Goal: Task Accomplishment & Management: Use online tool/utility

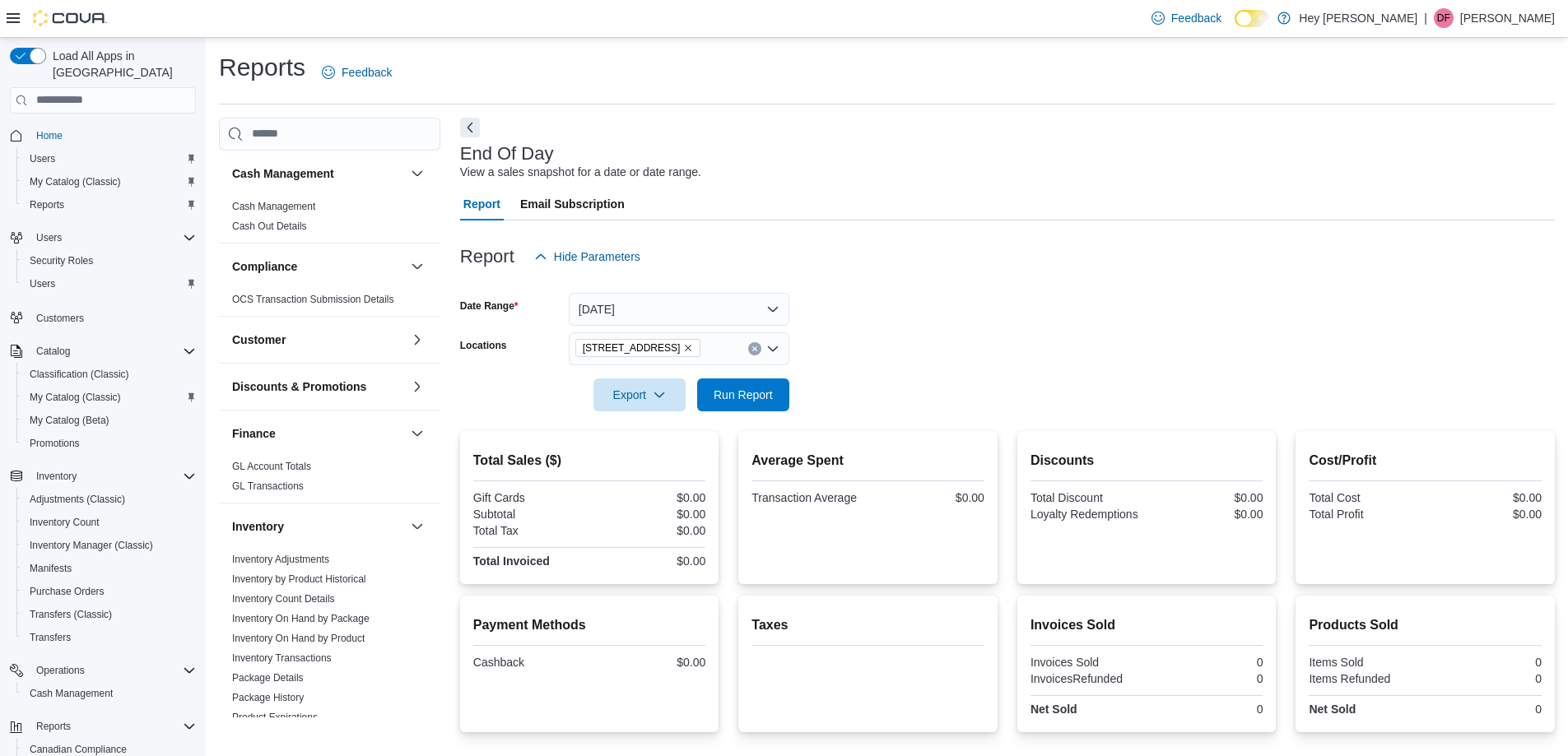
scroll to position [113, 0]
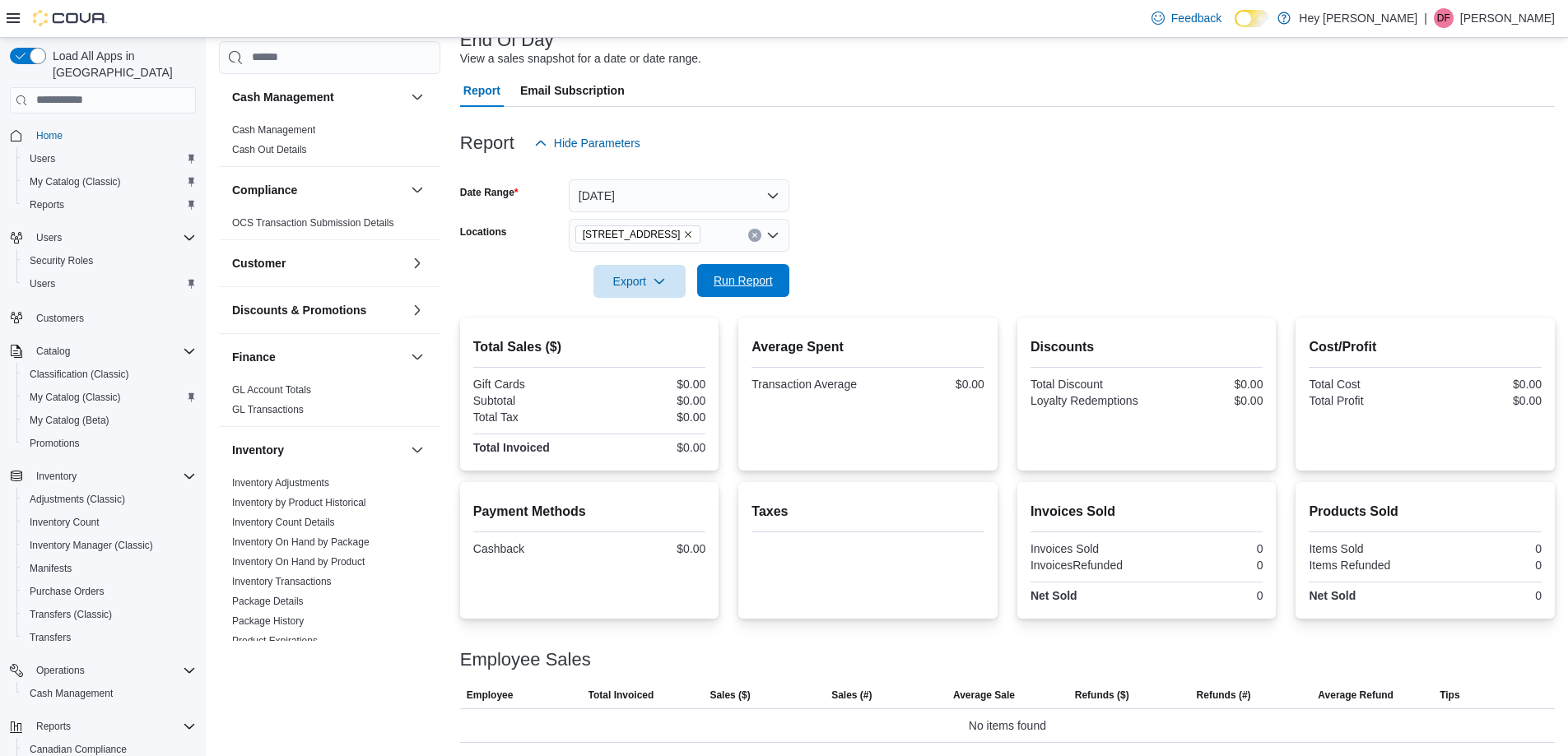
click at [769, 280] on span "Run Report" at bounding box center [743, 280] width 59 height 16
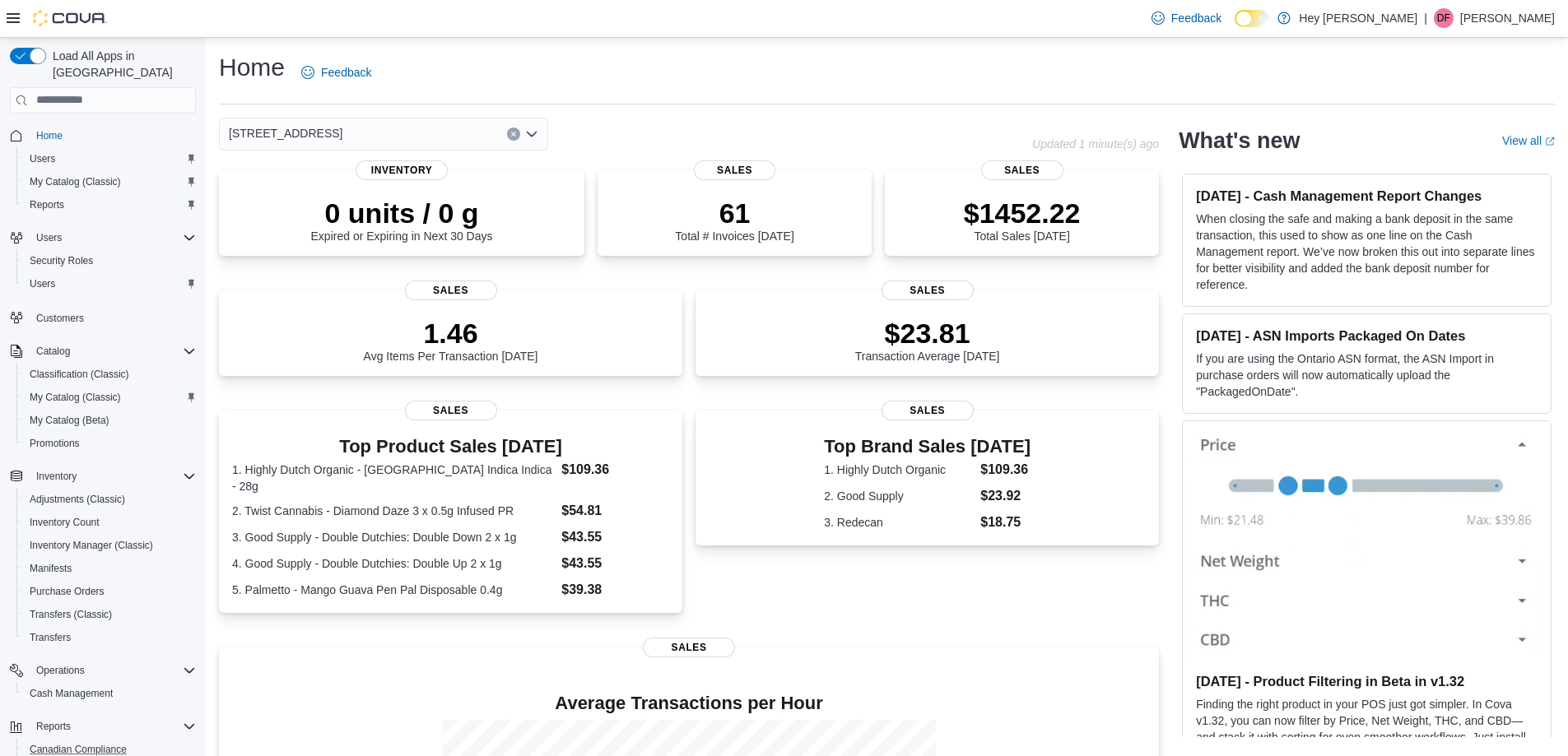
scroll to position [82, 0]
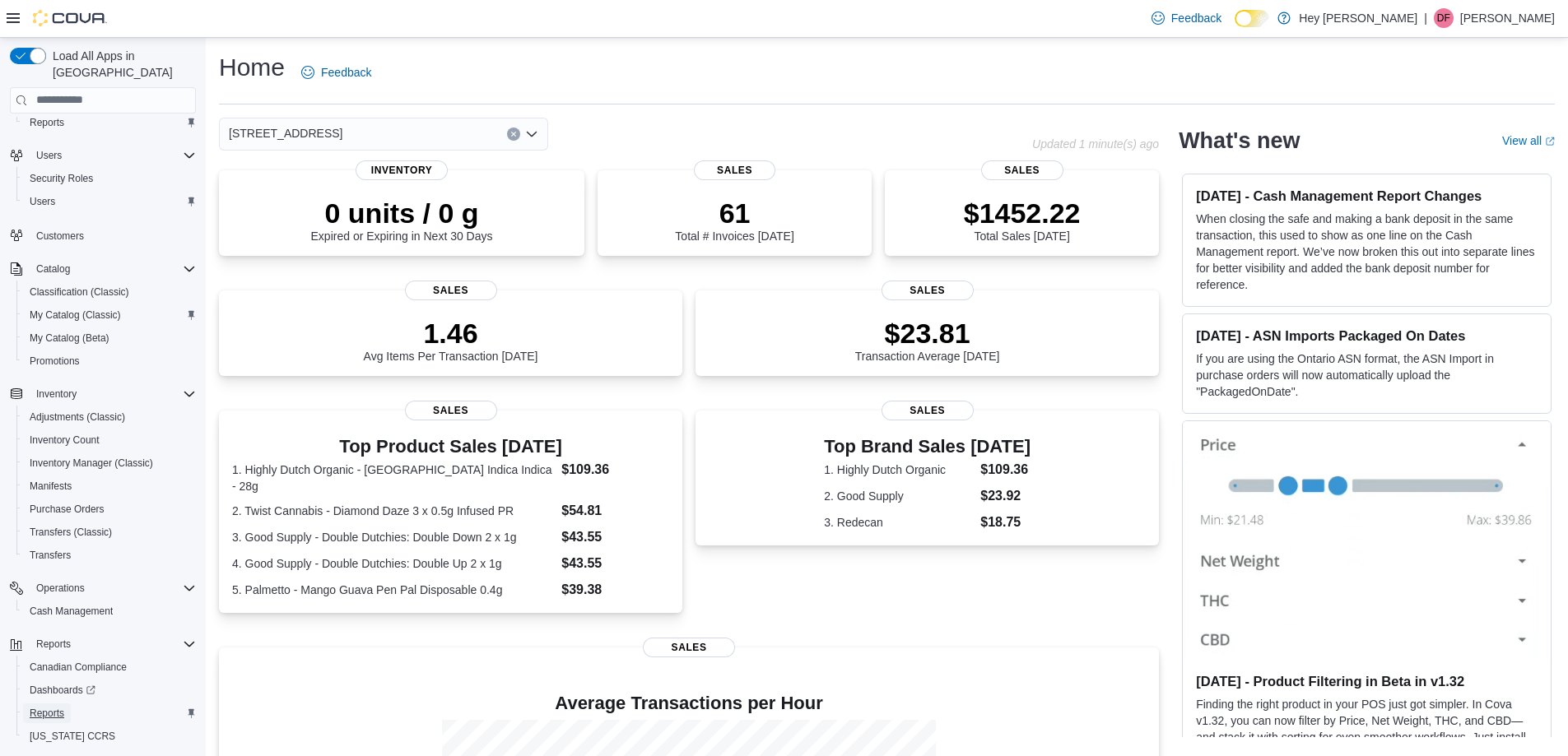
click at [53, 703] on span "Reports" at bounding box center [46, 713] width 35 height 20
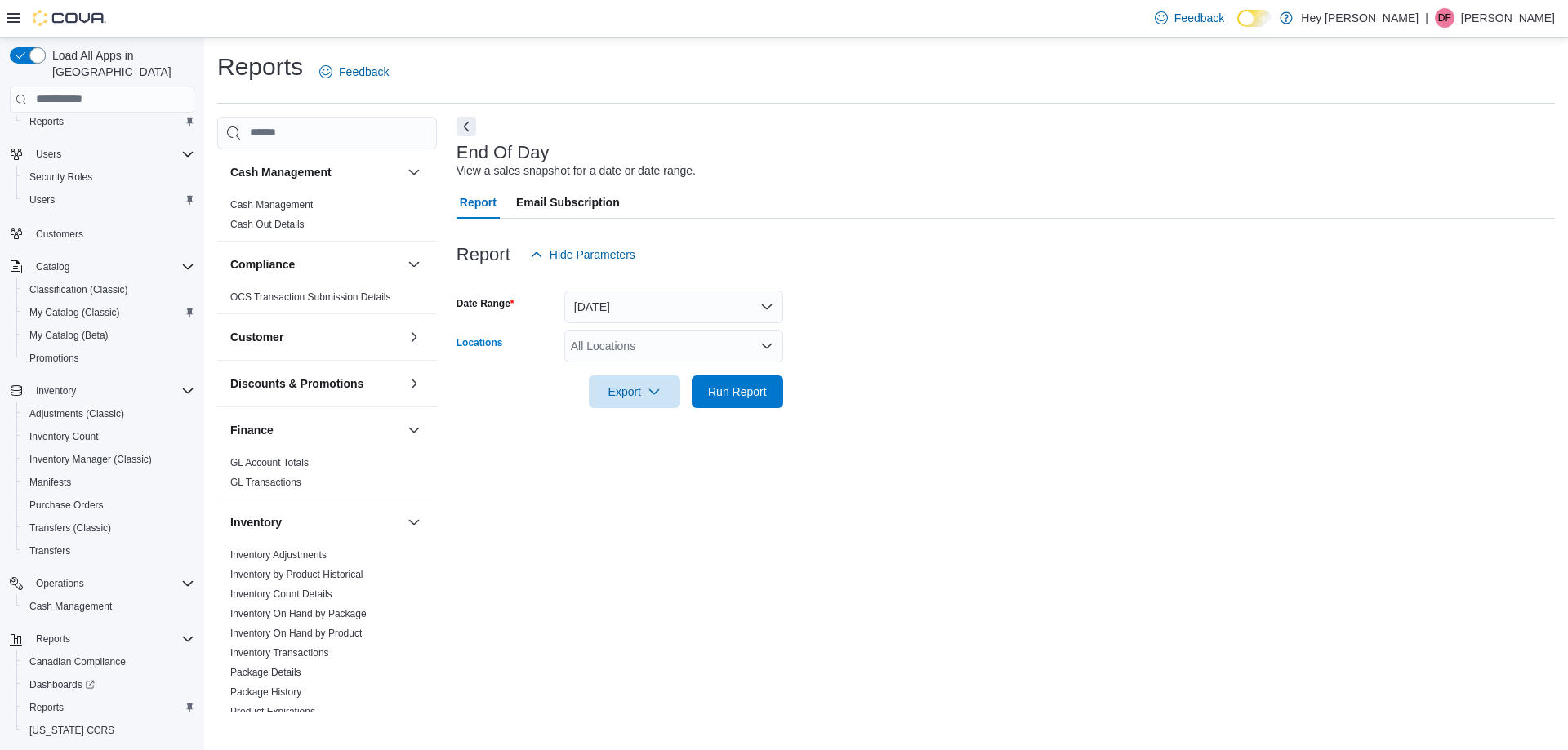
click at [749, 341] on div "All Locations" at bounding box center [673, 346] width 219 height 33
click at [726, 427] on div "[STREET_ADDRESS]" at bounding box center [673, 421] width 199 height 16
drag, startPoint x: 742, startPoint y: 565, endPoint x: 743, endPoint y: 555, distance: 10.0
click at [743, 555] on div "End Of Day View a sales snapshot for a date or date range. Report Email Subscri…" at bounding box center [1005, 414] width 1098 height 595
click at [723, 404] on span "Run Report" at bounding box center [737, 390] width 72 height 33
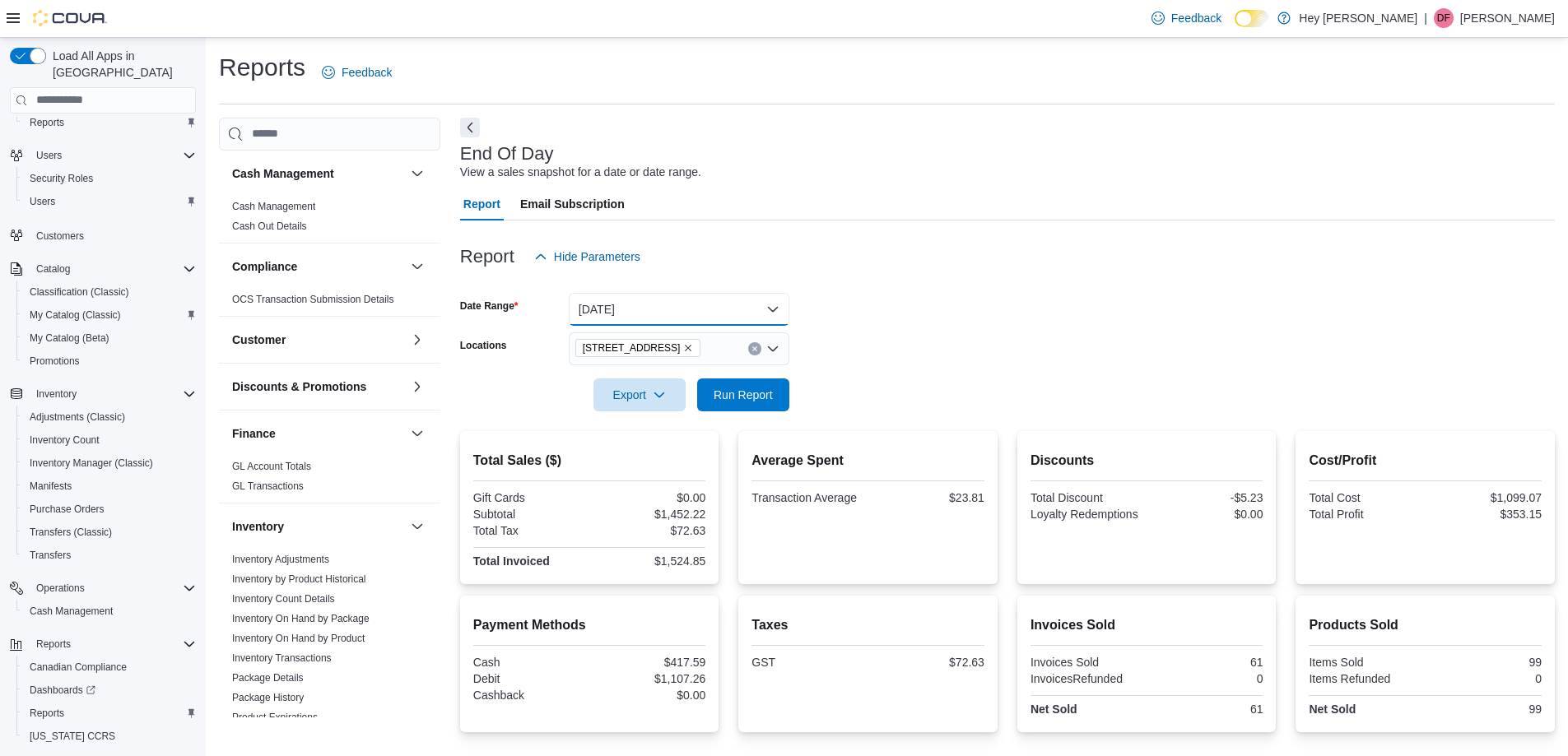
drag, startPoint x: 747, startPoint y: 310, endPoint x: 727, endPoint y: 321, distance: 22.8
click at [745, 310] on button "[DATE]" at bounding box center [678, 309] width 220 height 33
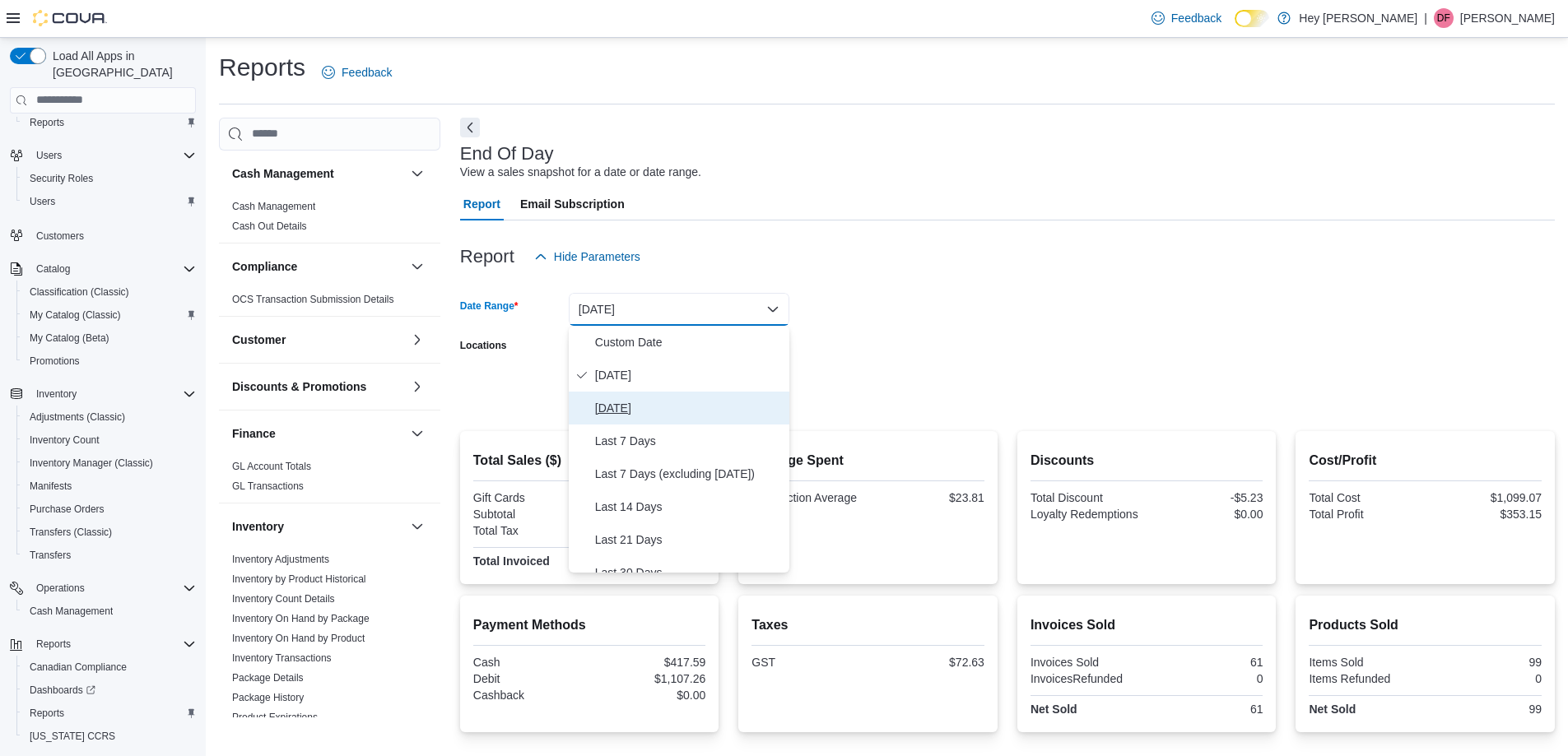
click at [623, 398] on span "[DATE]" at bounding box center [689, 408] width 187 height 20
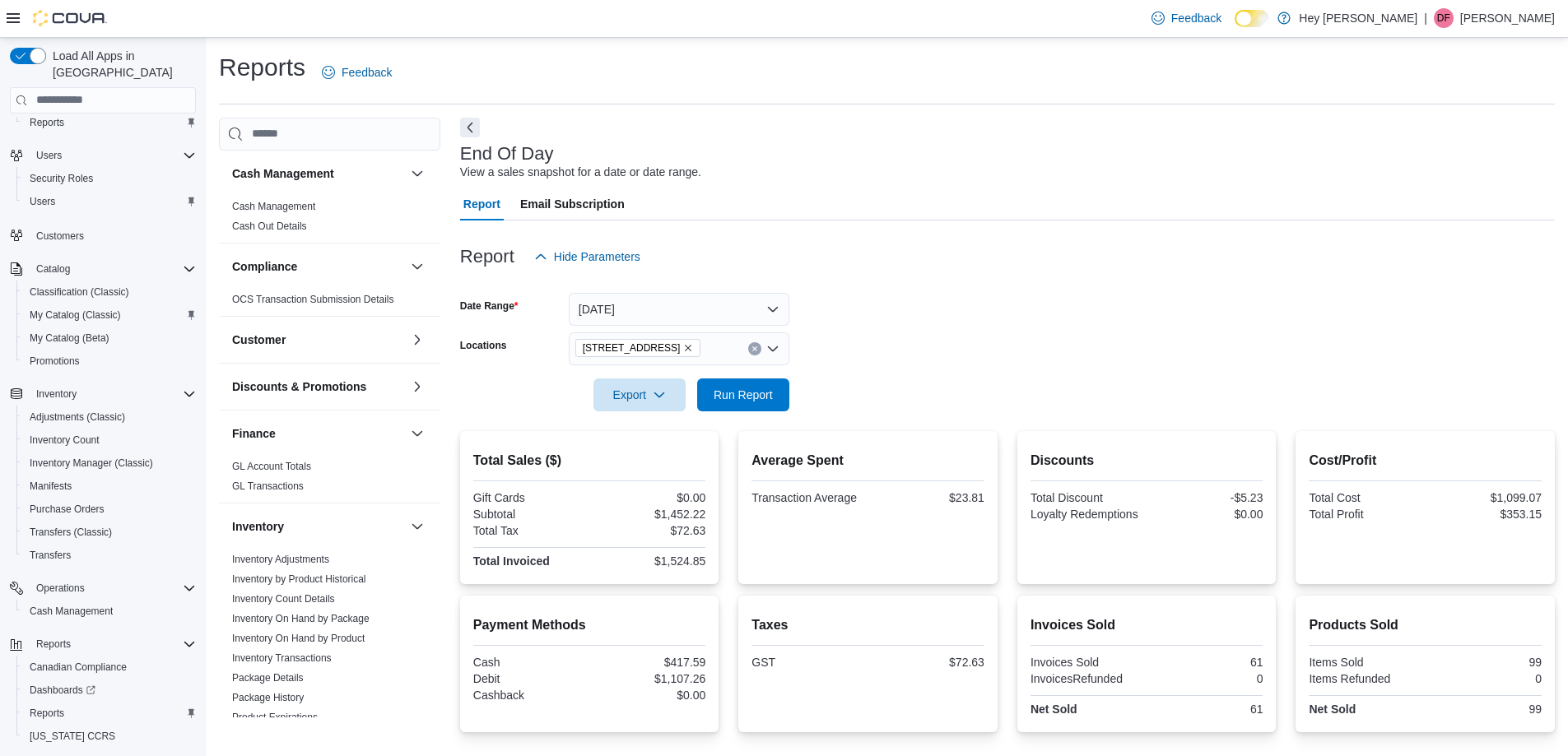
drag, startPoint x: 882, startPoint y: 384, endPoint x: 701, endPoint y: 418, distance: 184.2
click at [874, 386] on form "Date Range [DATE] Locations [STREET_ADDRESS] Export Run Report" at bounding box center [1007, 342] width 1094 height 138
click at [733, 386] on span "Run Report" at bounding box center [743, 395] width 59 height 16
click at [667, 309] on button "[DATE]" at bounding box center [678, 309] width 220 height 33
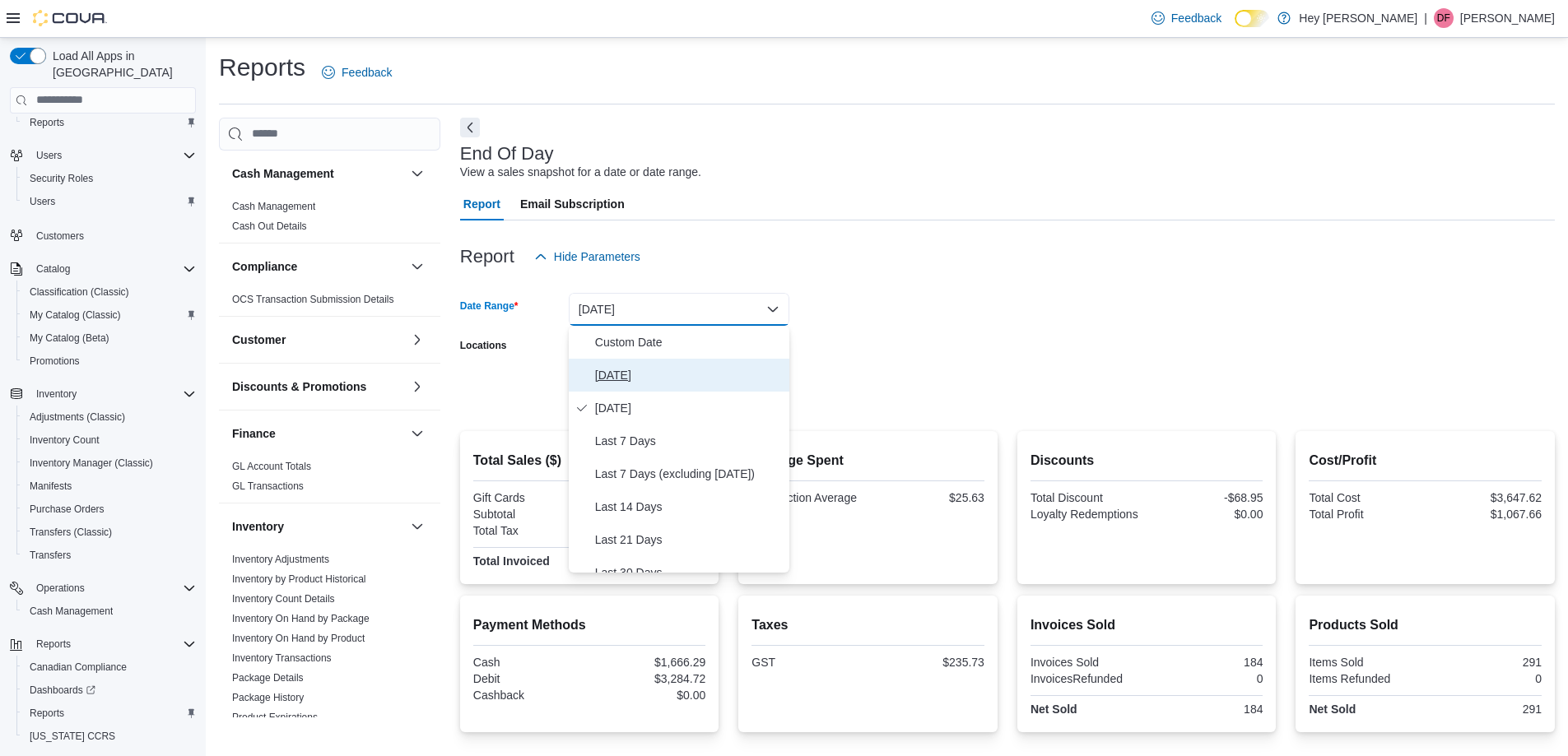
click at [643, 374] on span "[DATE]" at bounding box center [689, 375] width 187 height 20
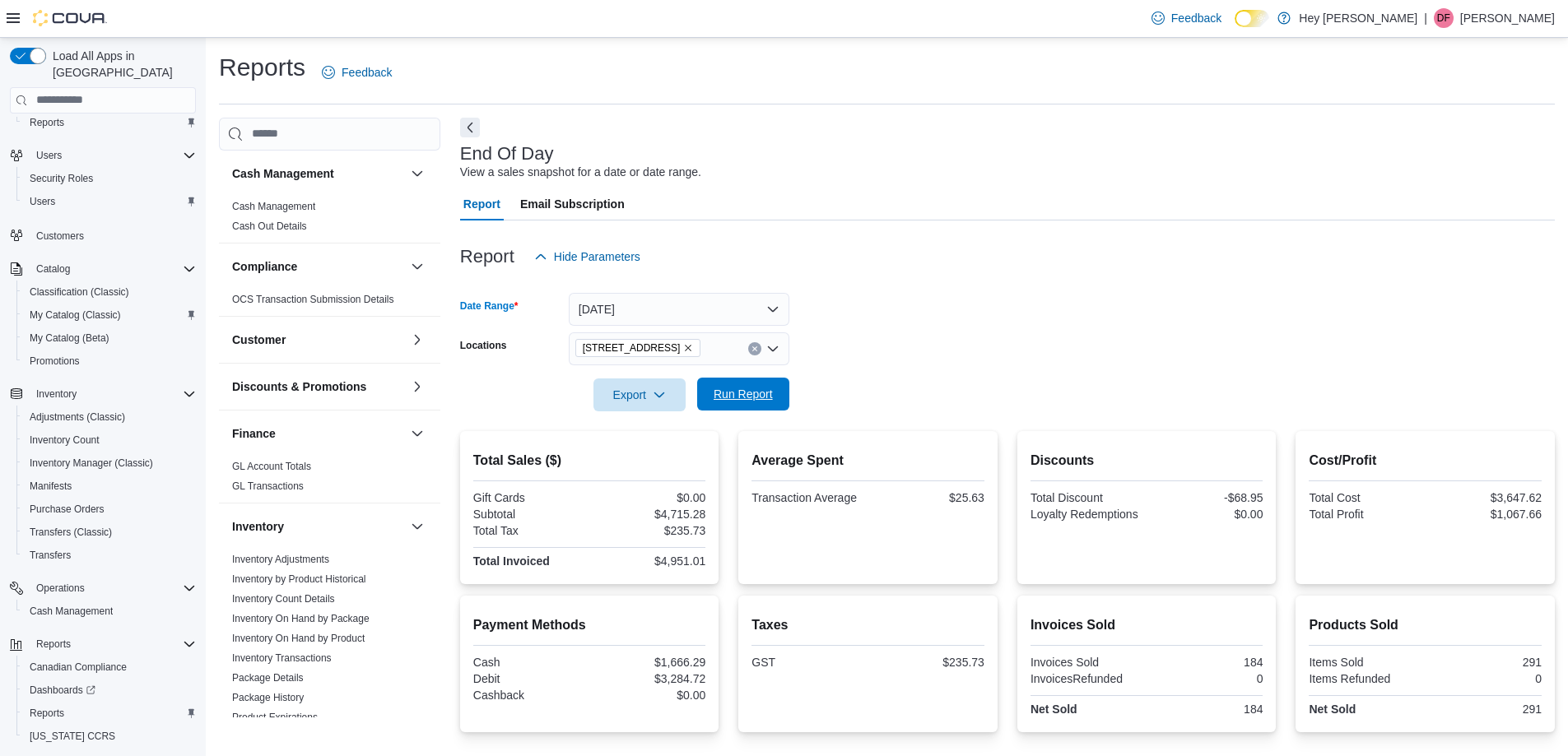
click at [750, 394] on span "Run Report" at bounding box center [743, 395] width 59 height 16
click at [753, 392] on span "Run Report" at bounding box center [743, 395] width 59 height 16
click at [757, 392] on span "Run Report" at bounding box center [743, 395] width 59 height 16
click at [598, 322] on button "[DATE]" at bounding box center [678, 309] width 220 height 33
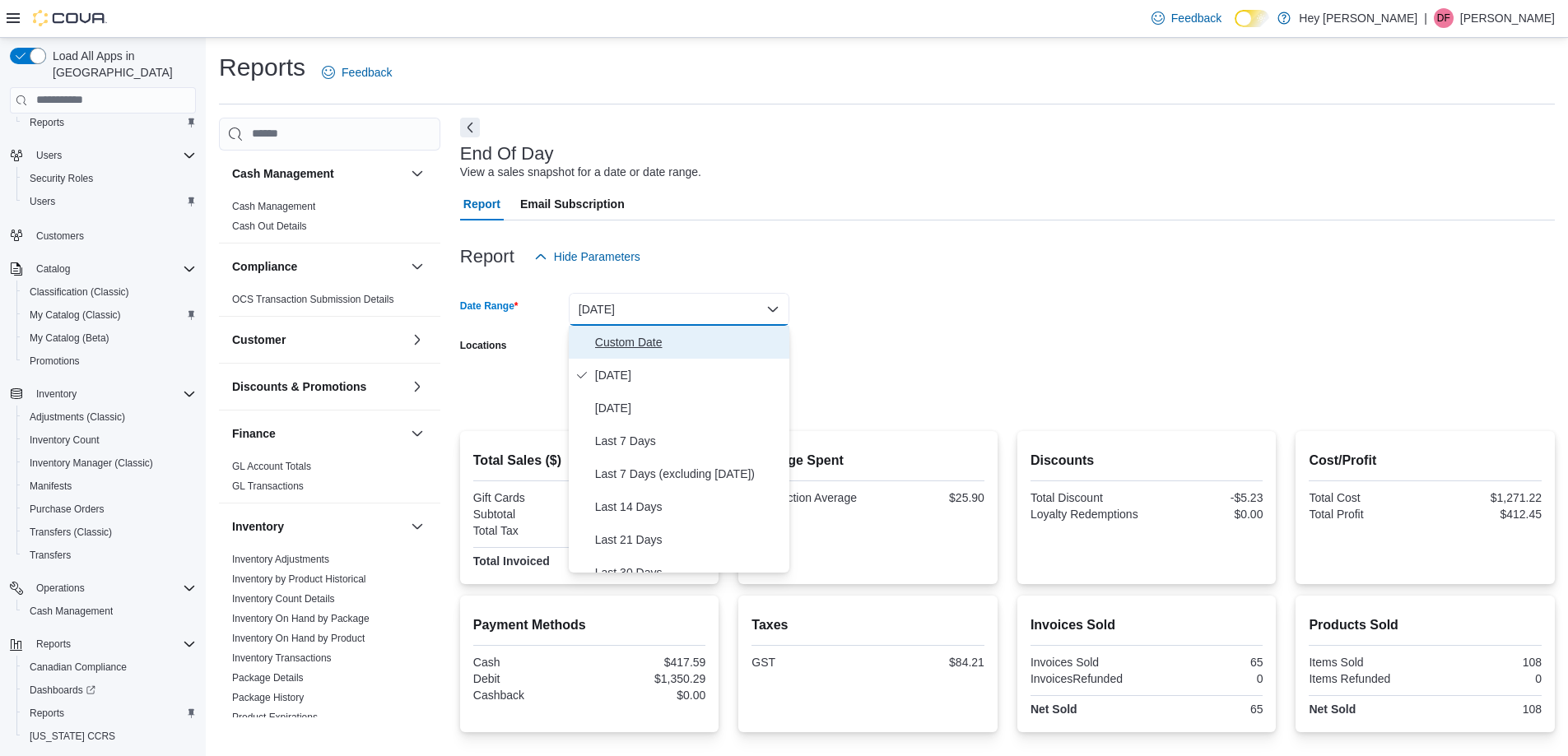
click at [629, 339] on span "Custom Date" at bounding box center [689, 343] width 187 height 20
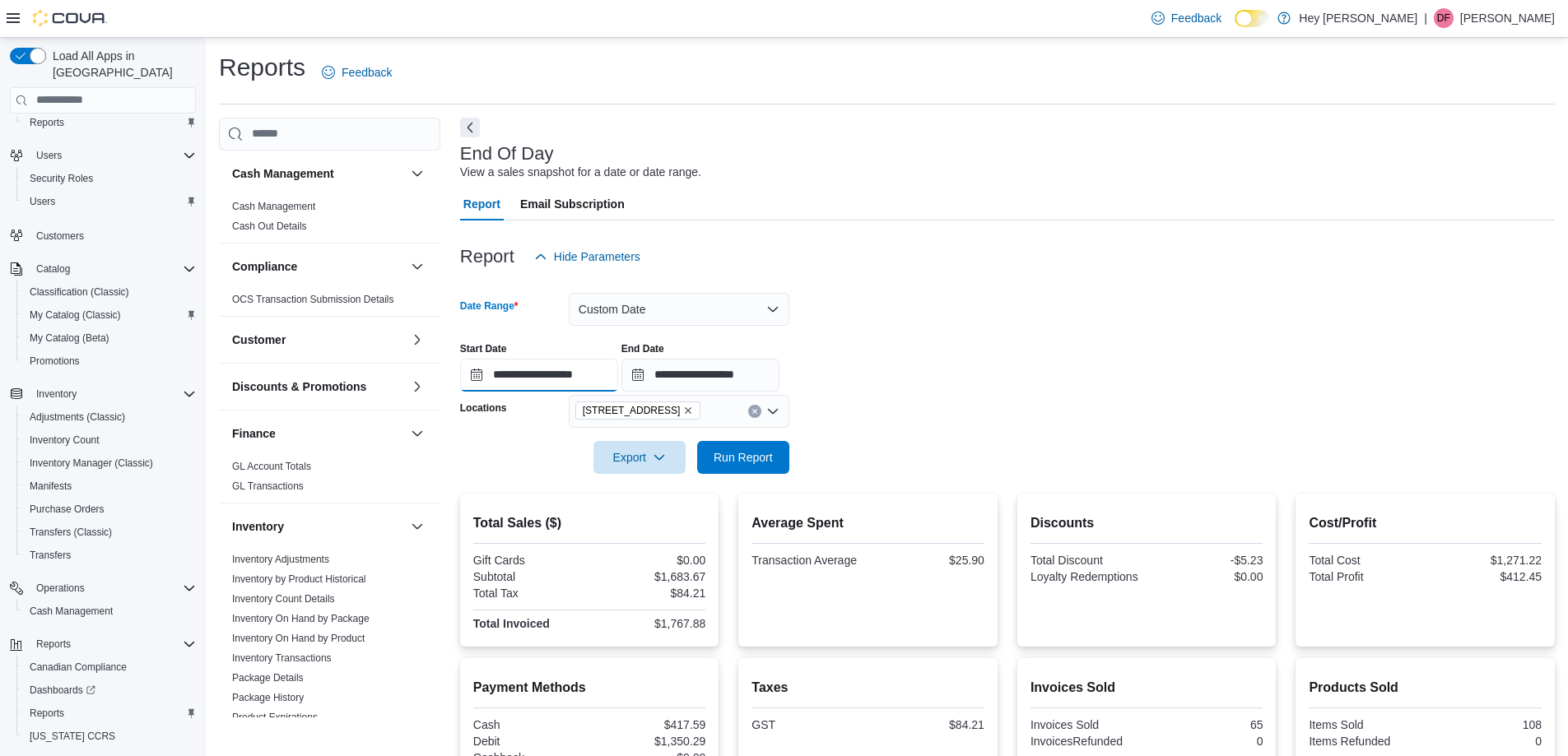
click at [552, 380] on input "**********" at bounding box center [538, 375] width 158 height 33
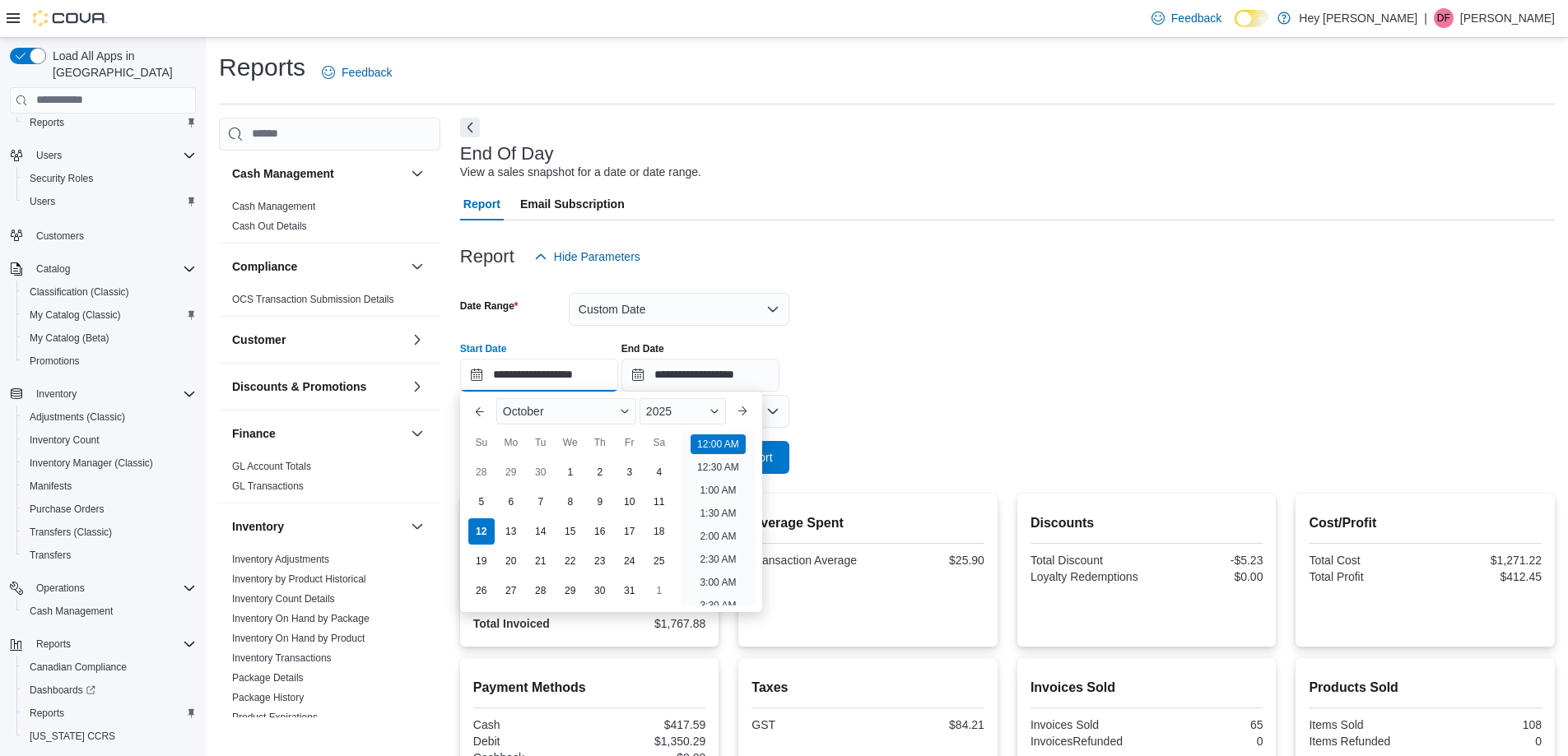
scroll to position [51, 0]
click at [485, 493] on div "5" at bounding box center [481, 502] width 29 height 29
type input "**********"
click at [1048, 411] on form "**********" at bounding box center [1007, 373] width 1094 height 201
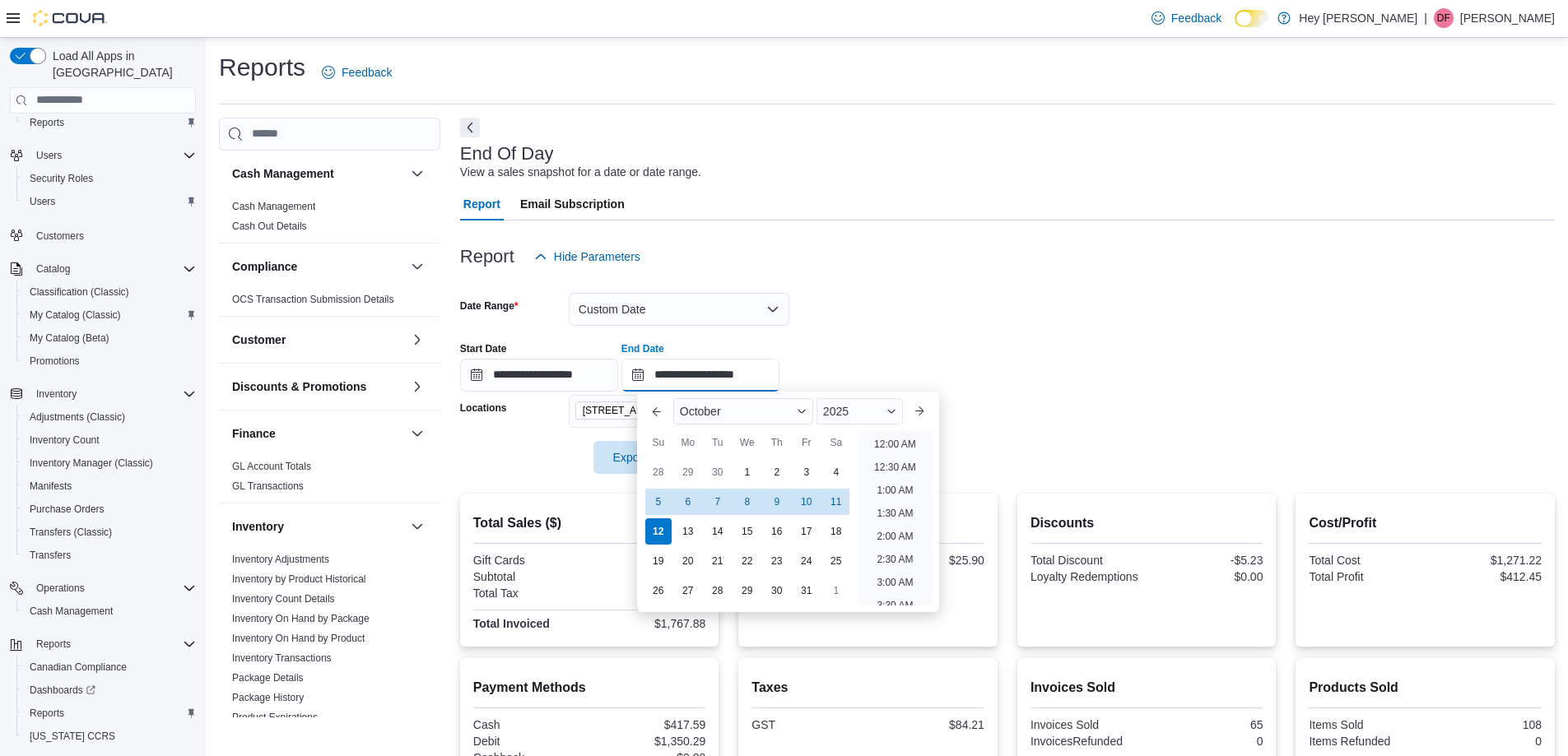
click at [752, 363] on input "**********" at bounding box center [700, 375] width 158 height 33
click at [830, 497] on div "11" at bounding box center [835, 502] width 29 height 29
type input "**********"
click at [1084, 428] on div at bounding box center [1007, 435] width 1094 height 13
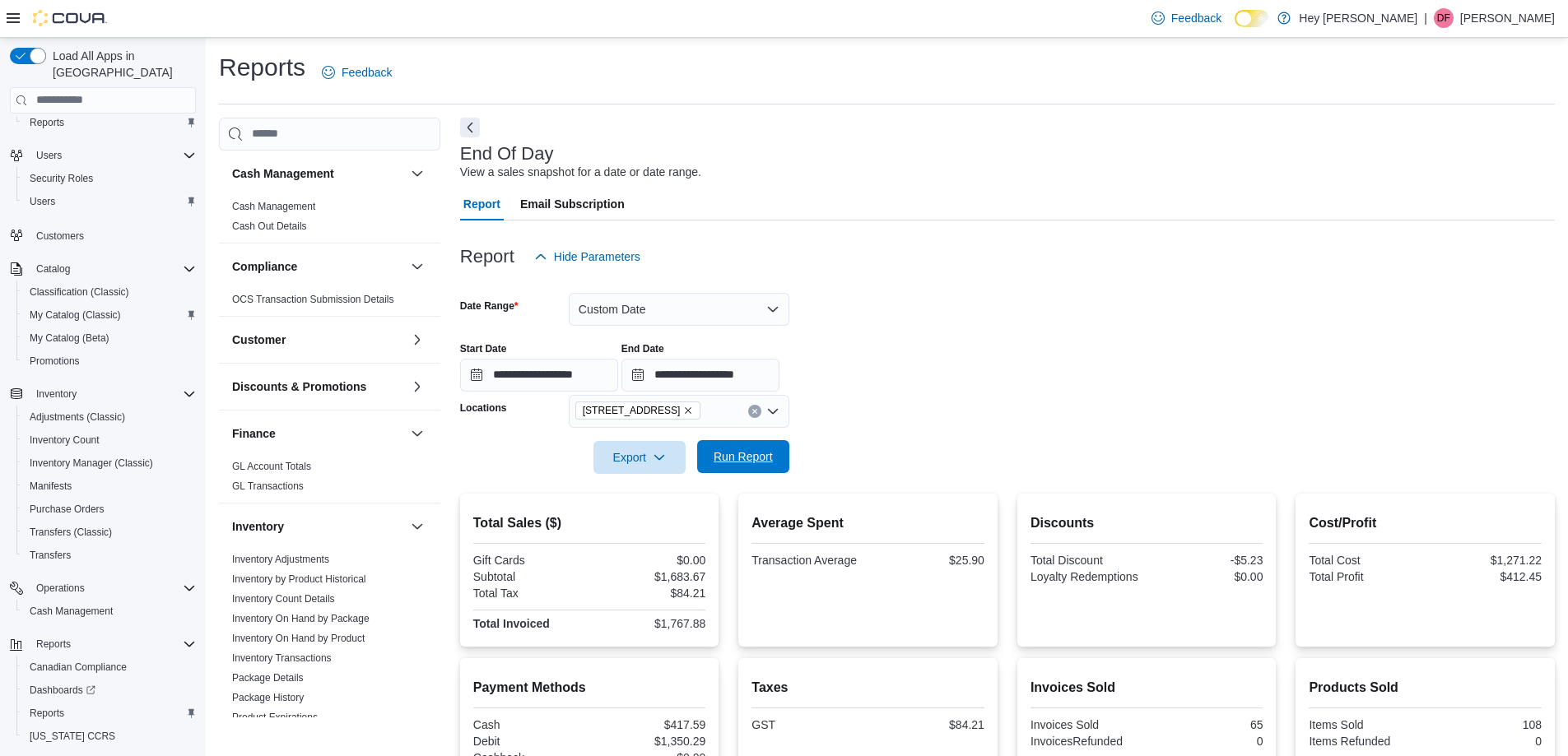
click at [735, 452] on span "Run Report" at bounding box center [743, 457] width 59 height 16
